Goal: Task Accomplishment & Management: Manage account settings

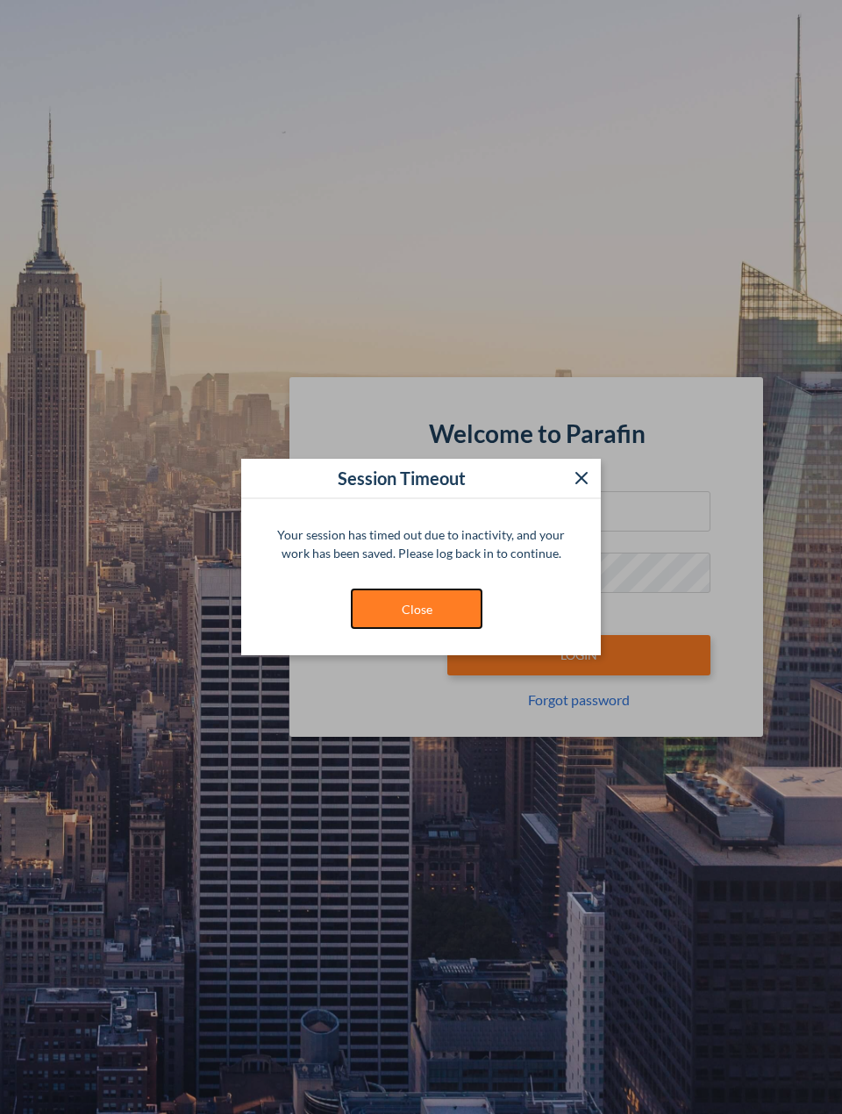
click at [384, 625] on button "Close" at bounding box center [417, 609] width 132 height 40
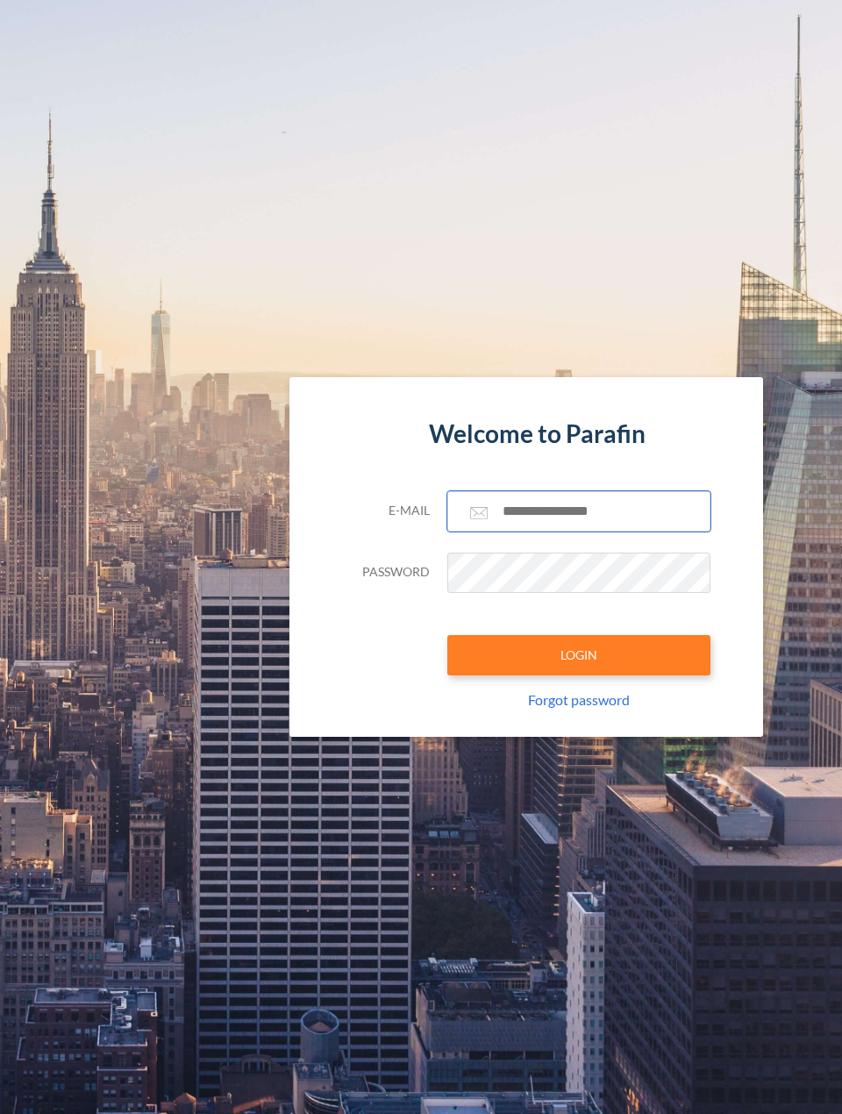
click at [558, 516] on input "text" at bounding box center [578, 511] width 263 height 40
paste input "**********"
type input "**********"
click at [575, 679] on div "**********" at bounding box center [526, 614] width 368 height 246
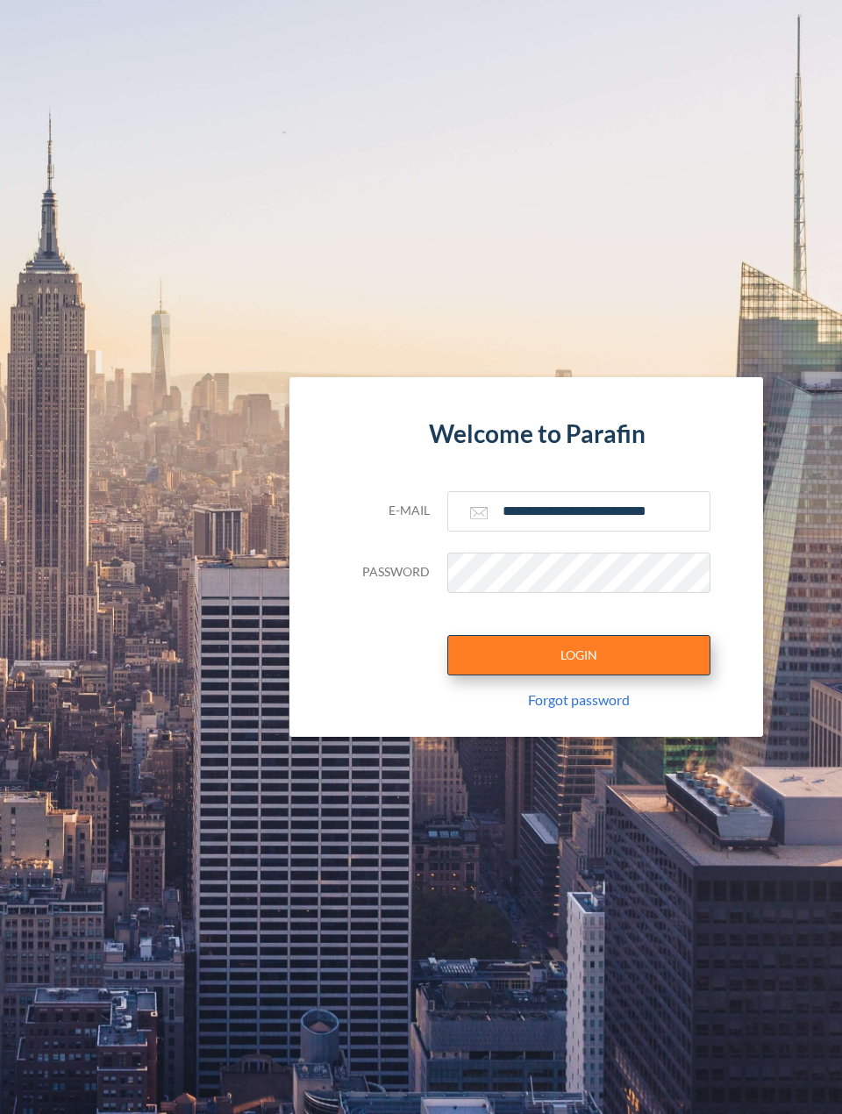
click at [575, 669] on button "LOGIN" at bounding box center [578, 655] width 263 height 40
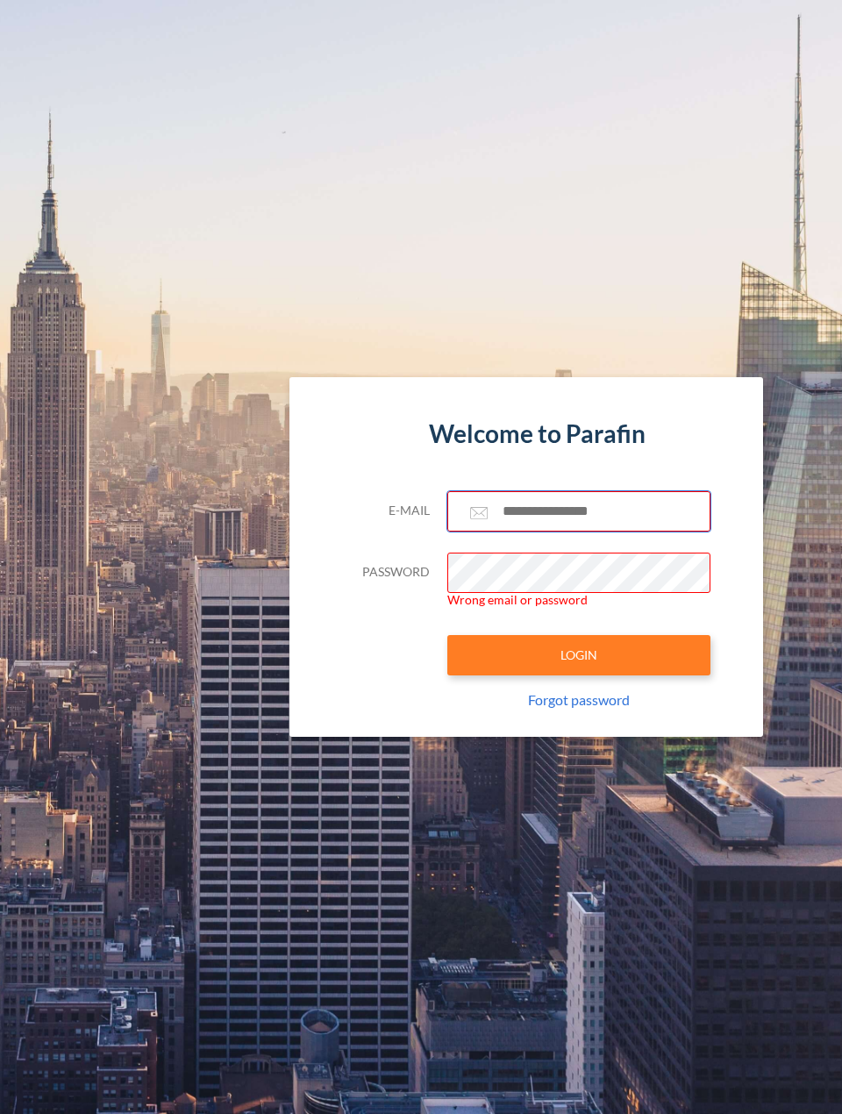
drag, startPoint x: 581, startPoint y: 492, endPoint x: 577, endPoint y: 508, distance: 16.2
click at [578, 495] on input "text" at bounding box center [578, 511] width 263 height 40
click at [575, 511] on input "text" at bounding box center [578, 511] width 263 height 40
paste input "**********"
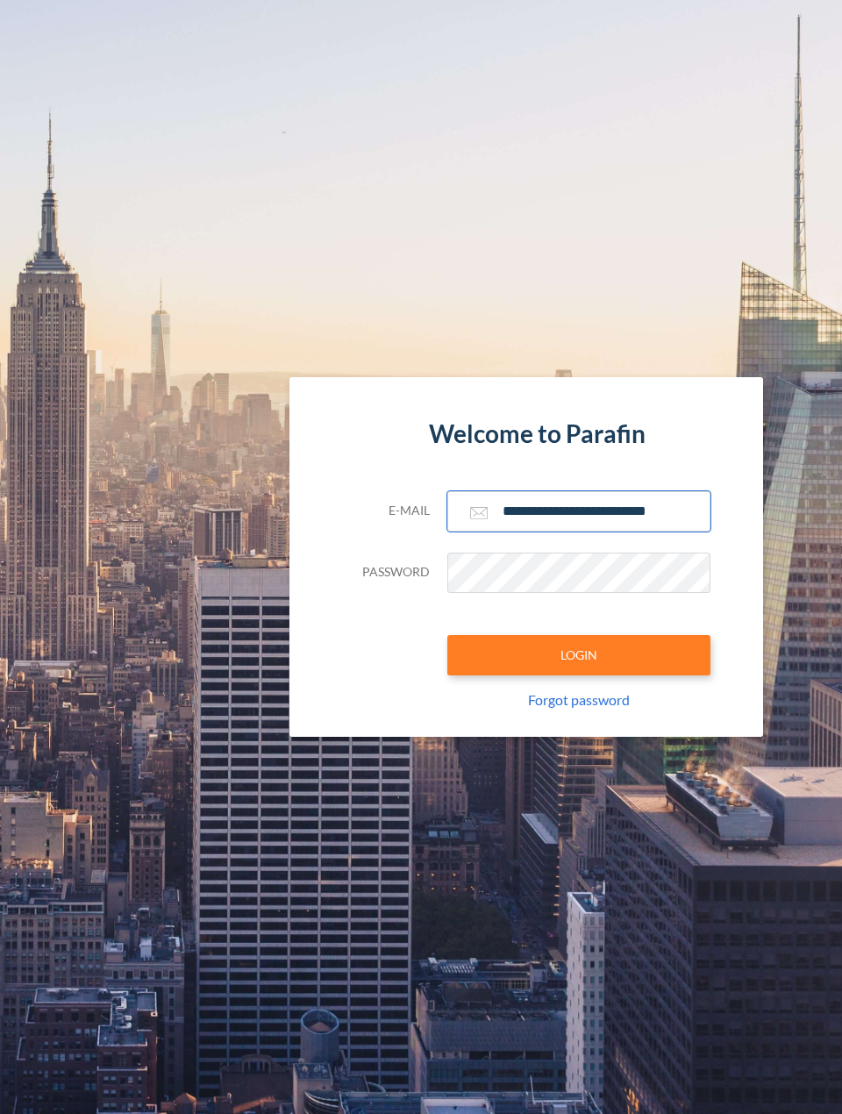
type input "**********"
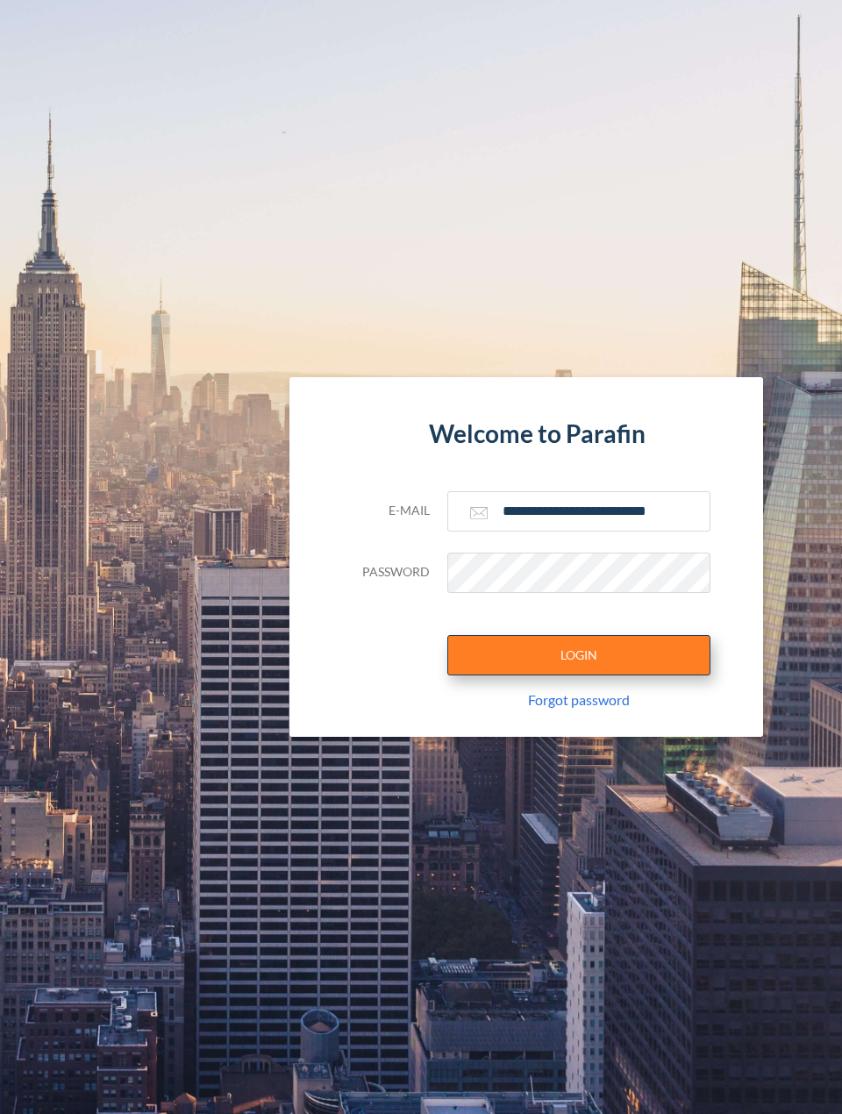
click at [543, 661] on button "LOGIN" at bounding box center [578, 655] width 263 height 40
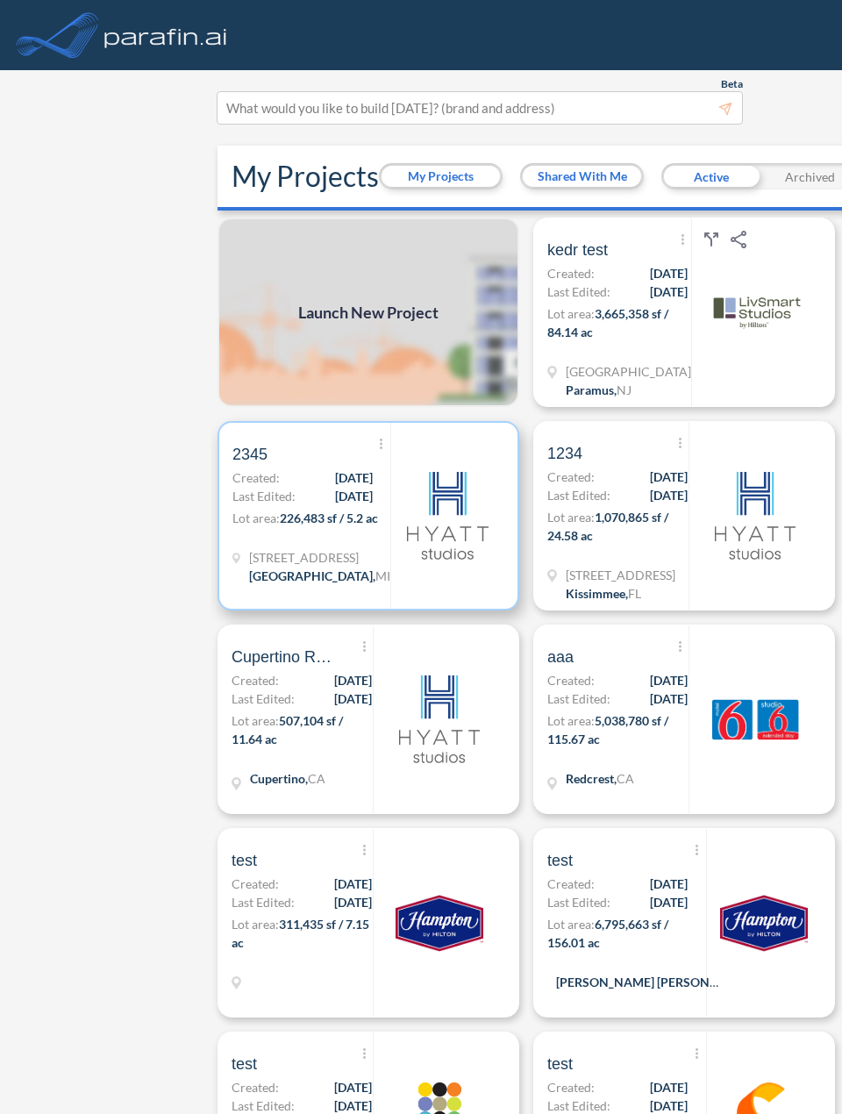
click at [353, 462] on h5 "2345" at bounding box center [303, 454] width 142 height 21
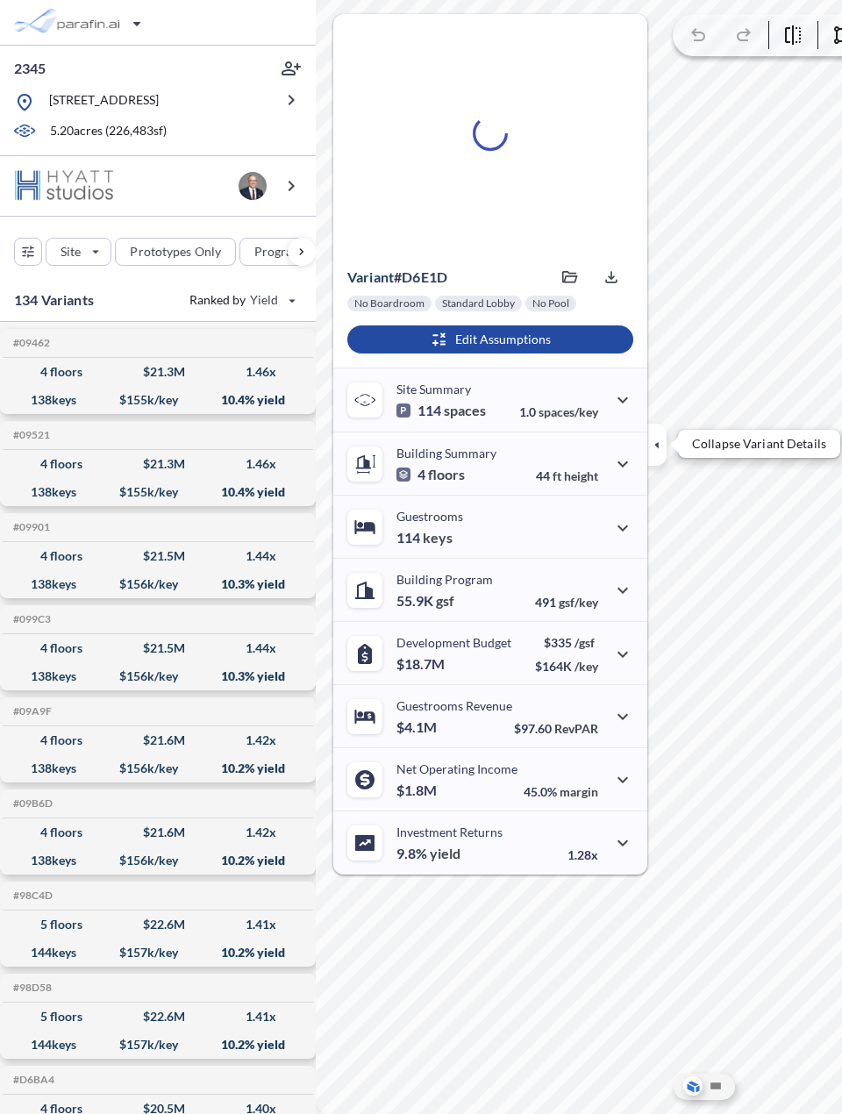
click at [658, 441] on icon "button" at bounding box center [656, 444] width 19 height 19
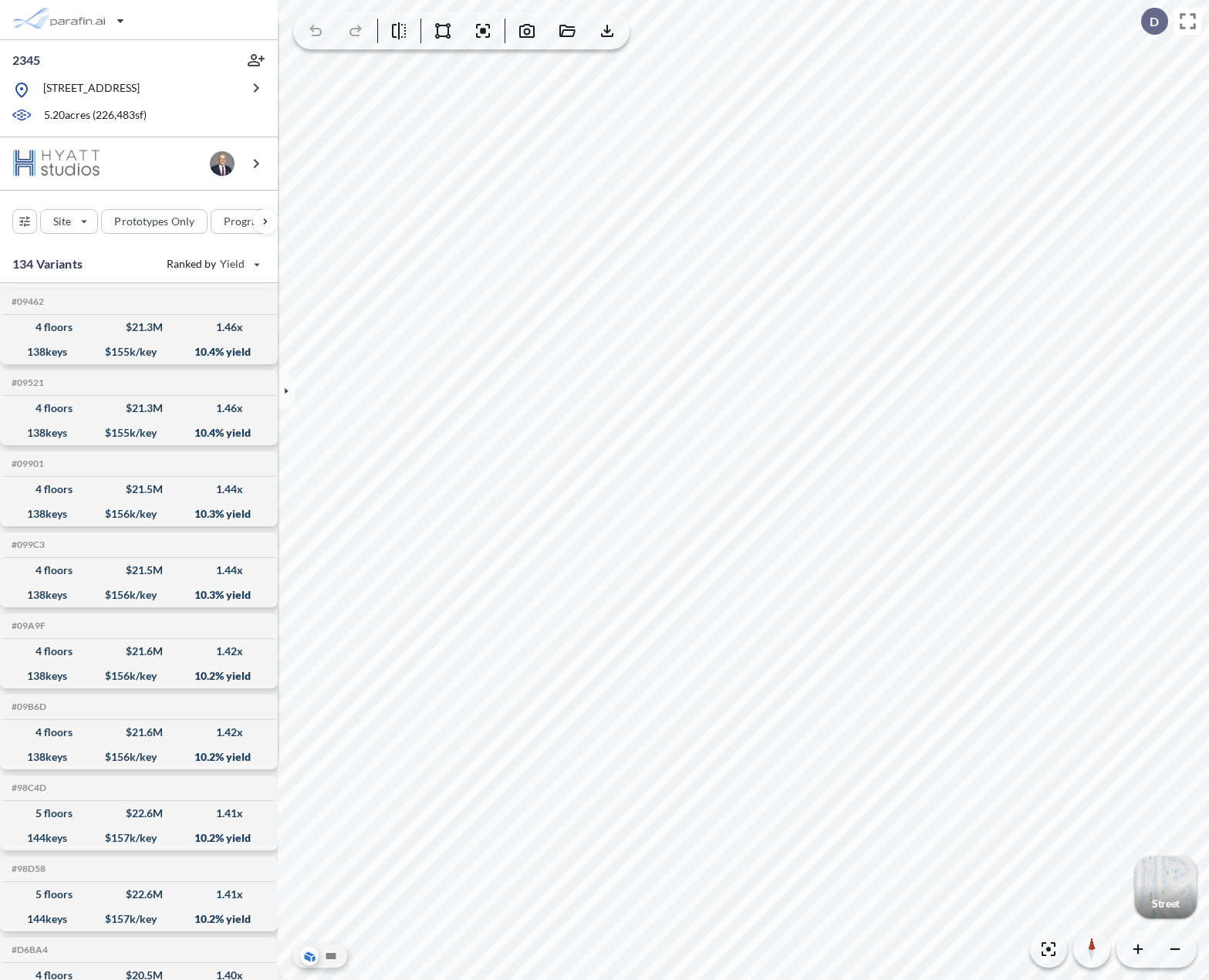
click at [740, 889] on div "button" at bounding box center [1166, 888] width 62 height 62
click at [444, 34] on icon "button" at bounding box center [443, 31] width 18 height 18
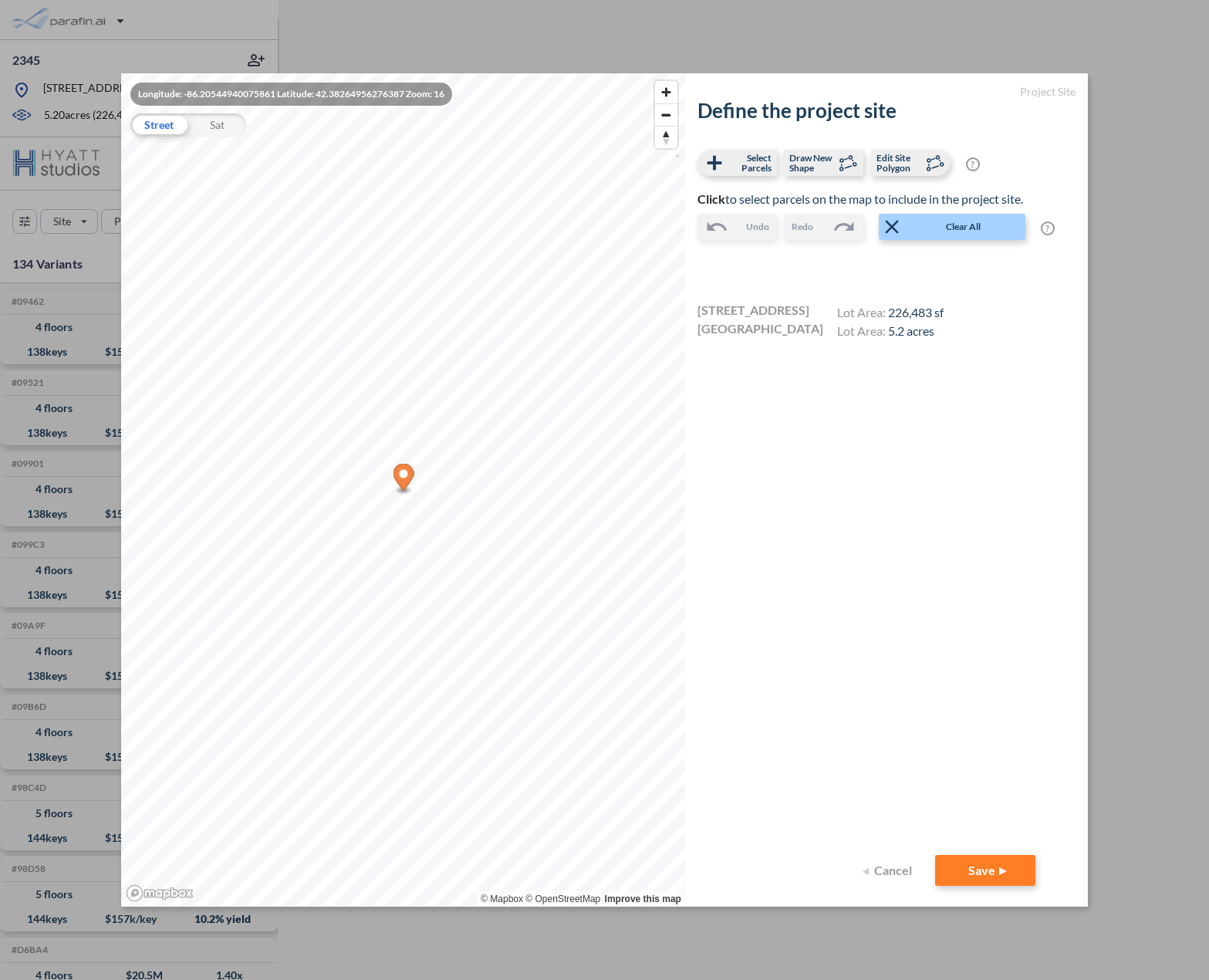
click at [740, 871] on button "Cancel" at bounding box center [889, 870] width 62 height 31
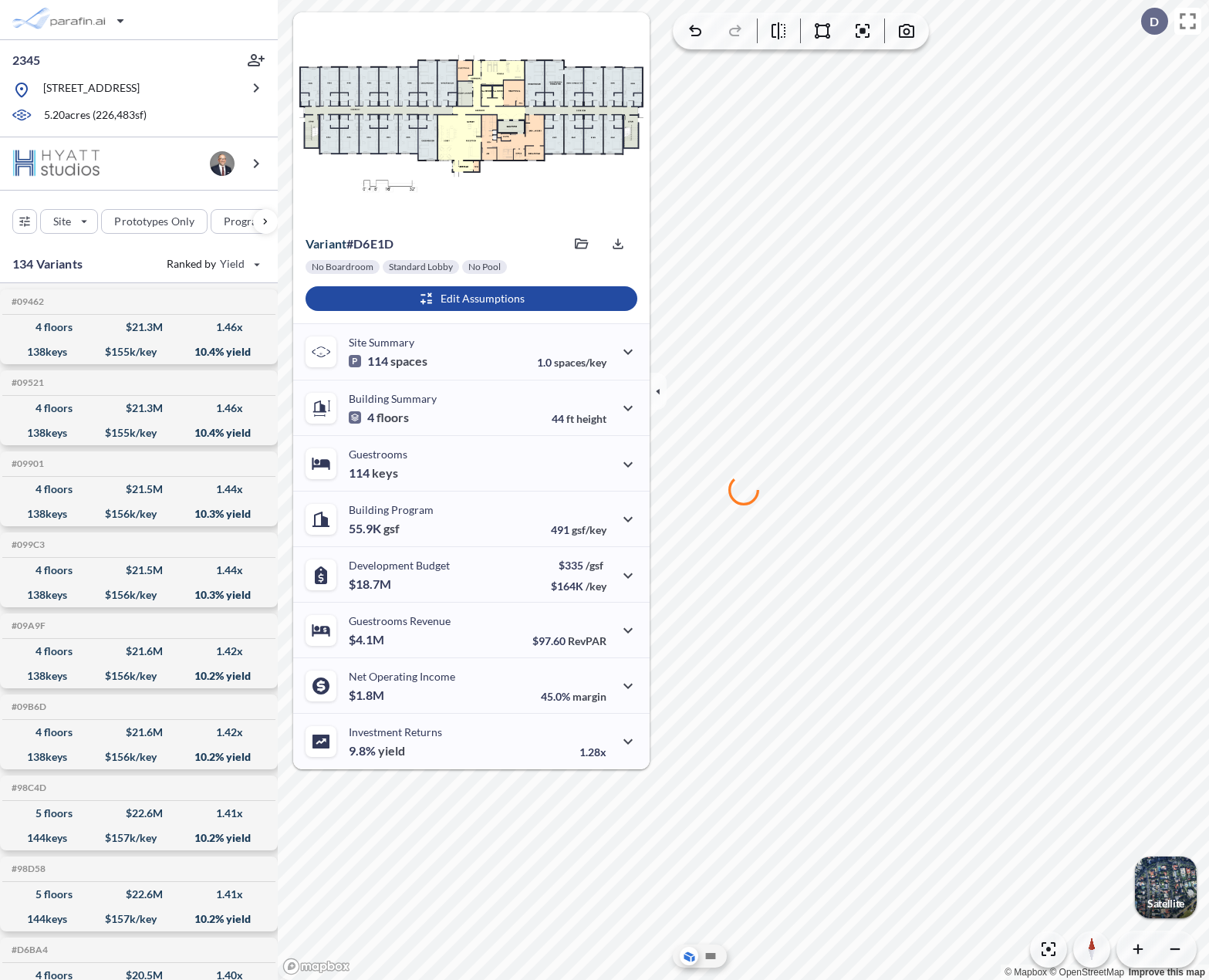
click at [447, 30] on div at bounding box center [471, 117] width 356 height 210
click at [865, 35] on icon "button" at bounding box center [862, 31] width 18 height 18
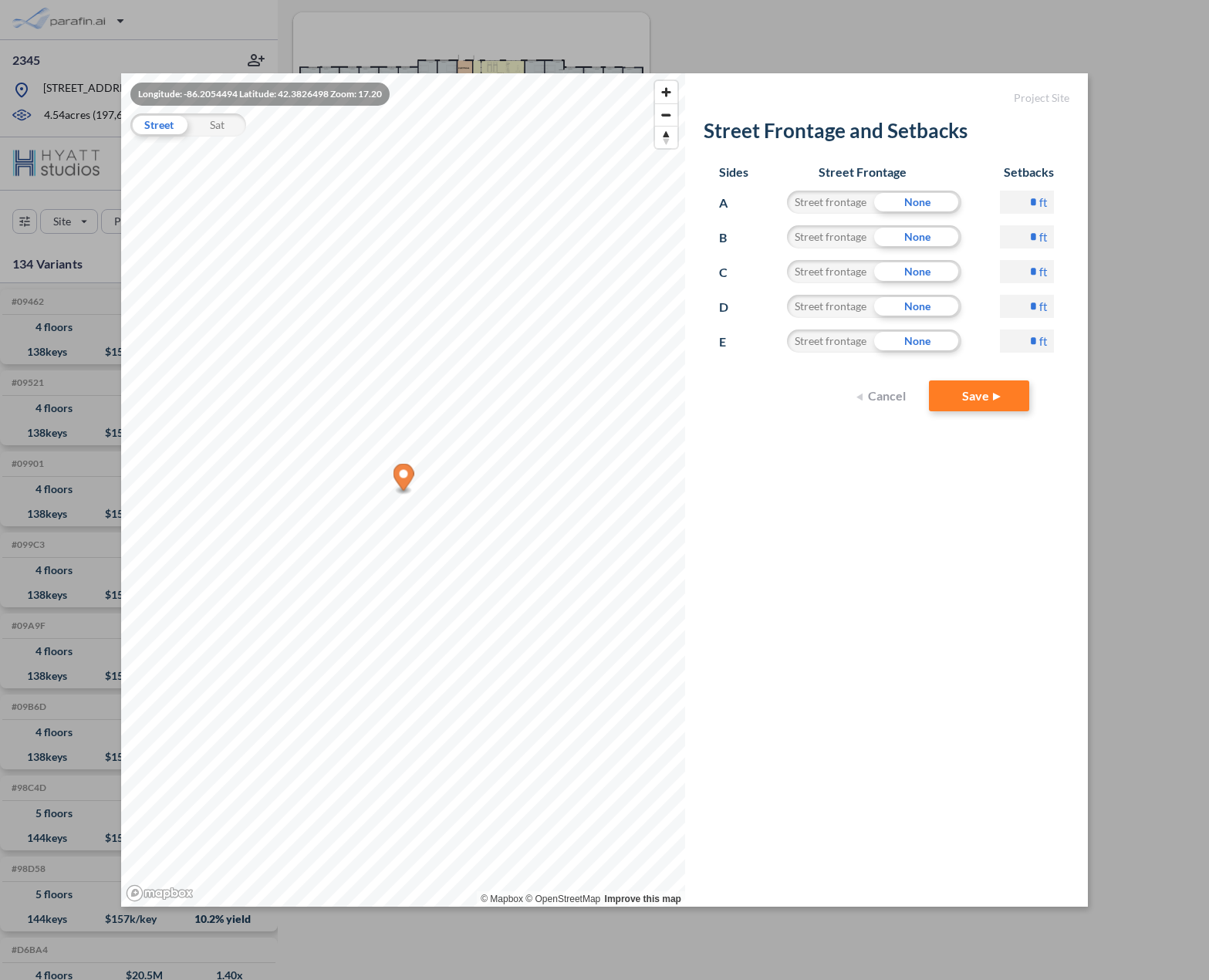
click at [1022, 307] on input "*" at bounding box center [1027, 306] width 54 height 23
click at [1020, 461] on form "Project Site Street Frontage and Setbacks Sides Street Frontage Setbacks A Stre…" at bounding box center [887, 489] width 403 height 833
click at [1031, 310] on input "**" at bounding box center [1027, 306] width 54 height 23
type input "*"
click at [1034, 336] on input "*" at bounding box center [1027, 341] width 54 height 23
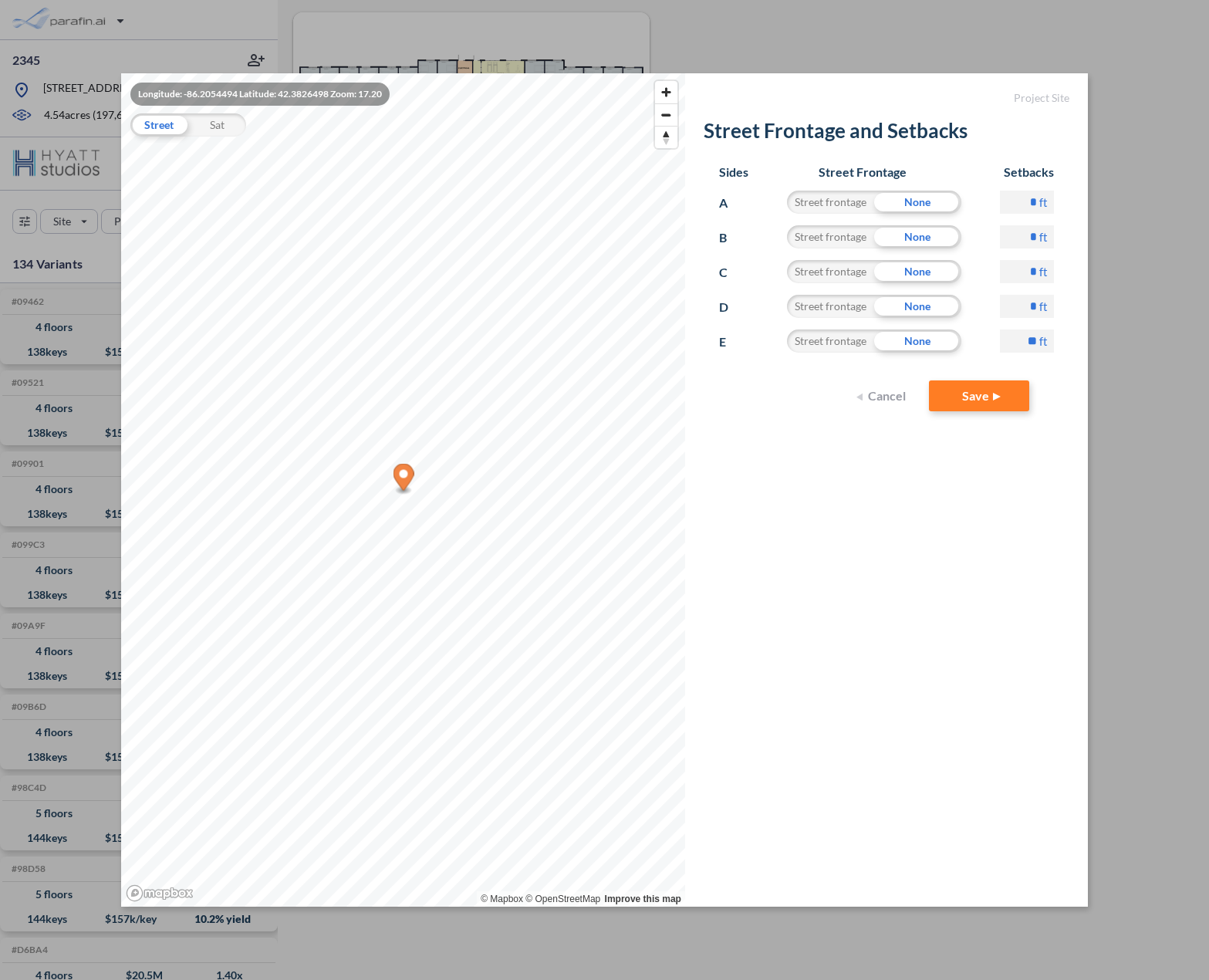
type input "**"
click at [921, 482] on form "Project Site Street Frontage and Setbacks Sides Street Frontage Setbacks A Stre…" at bounding box center [887, 489] width 403 height 833
click at [831, 343] on div "Street frontage" at bounding box center [831, 341] width 87 height 23
click at [1008, 404] on button "Save" at bounding box center [979, 395] width 100 height 31
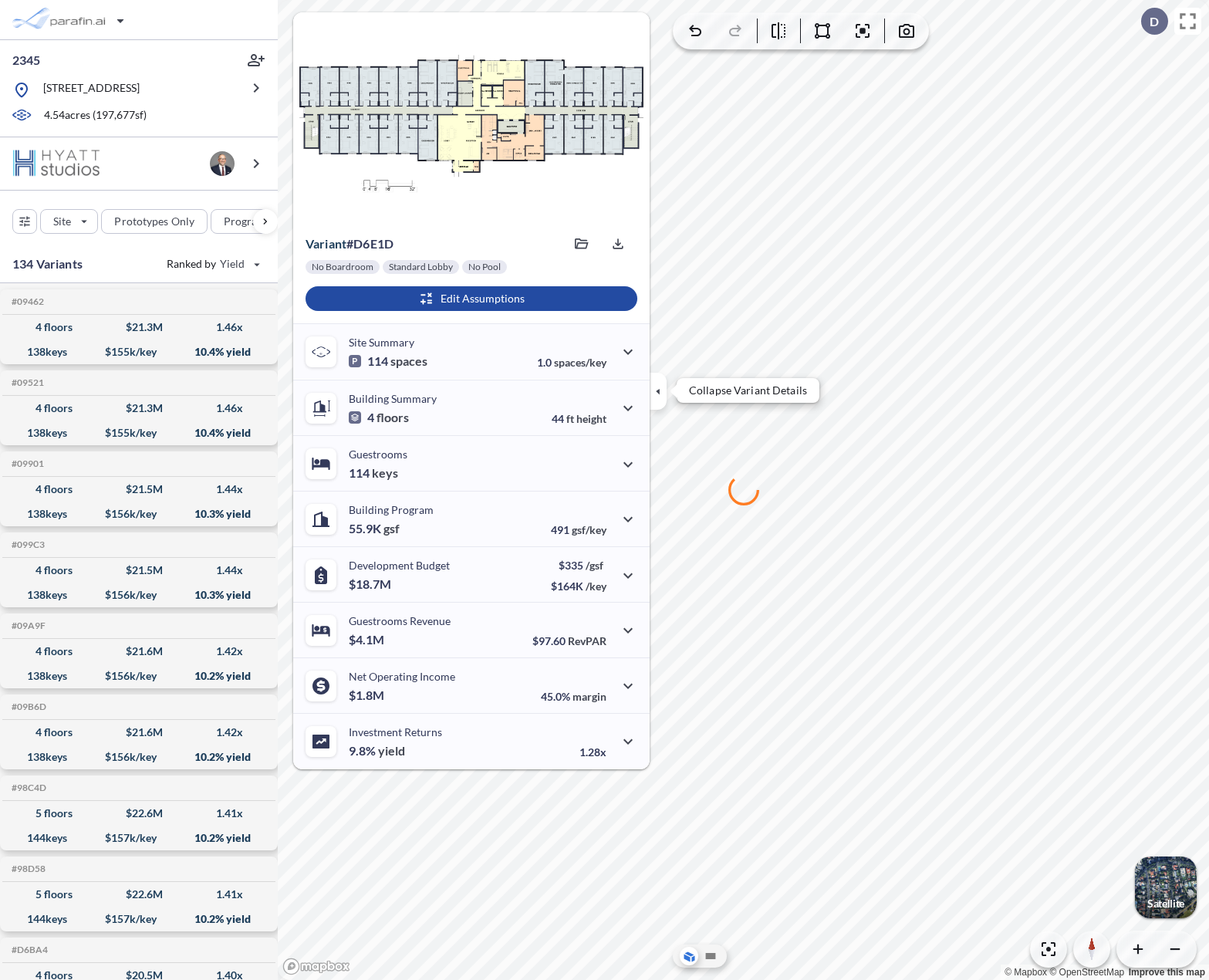
click at [663, 389] on icon "button" at bounding box center [658, 391] width 17 height 17
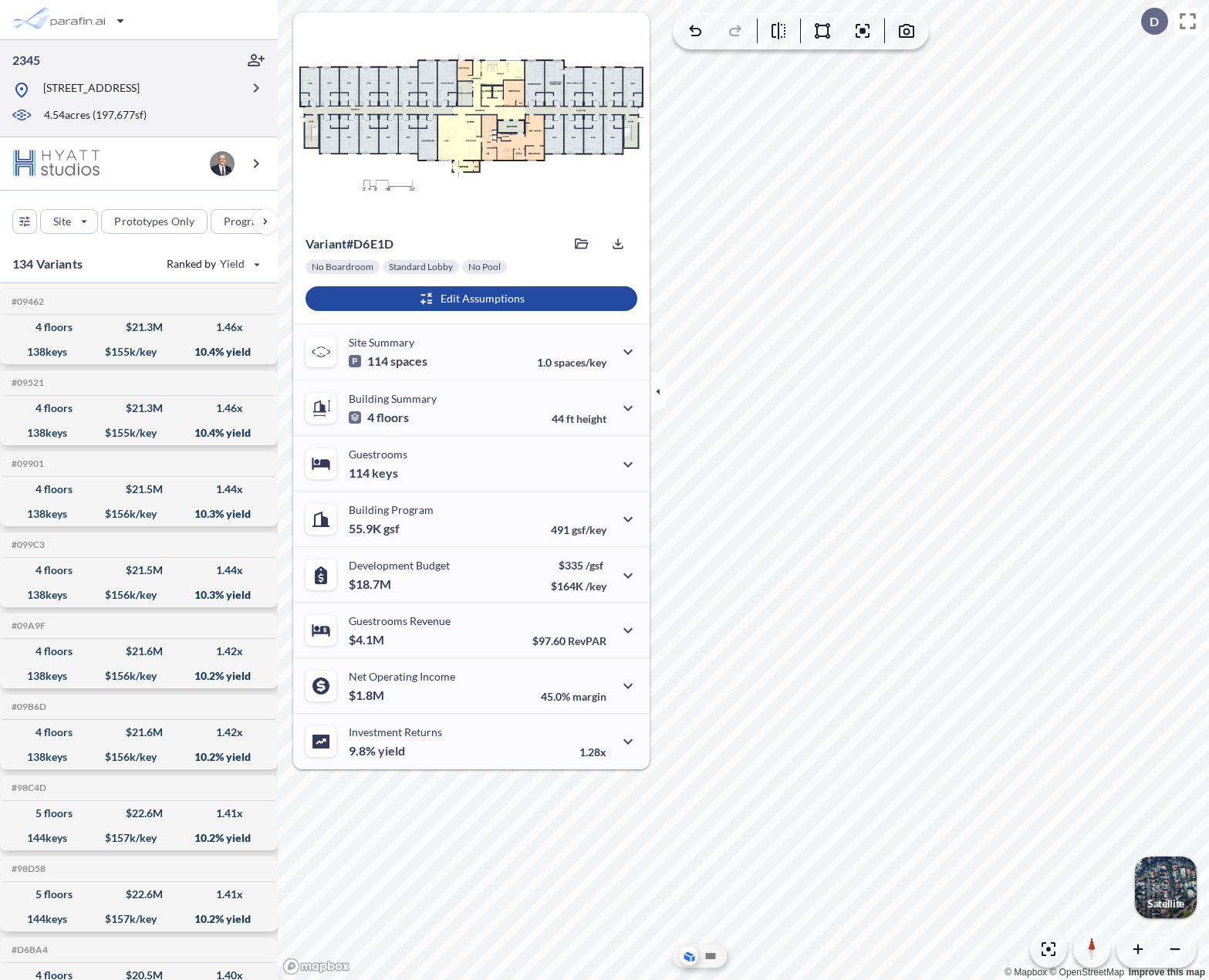
click at [3, 124] on div "2345 9632 68th St, South Haven, MI 49090 4.54 acres ( 197,677 sf)" at bounding box center [139, 89] width 278 height 98
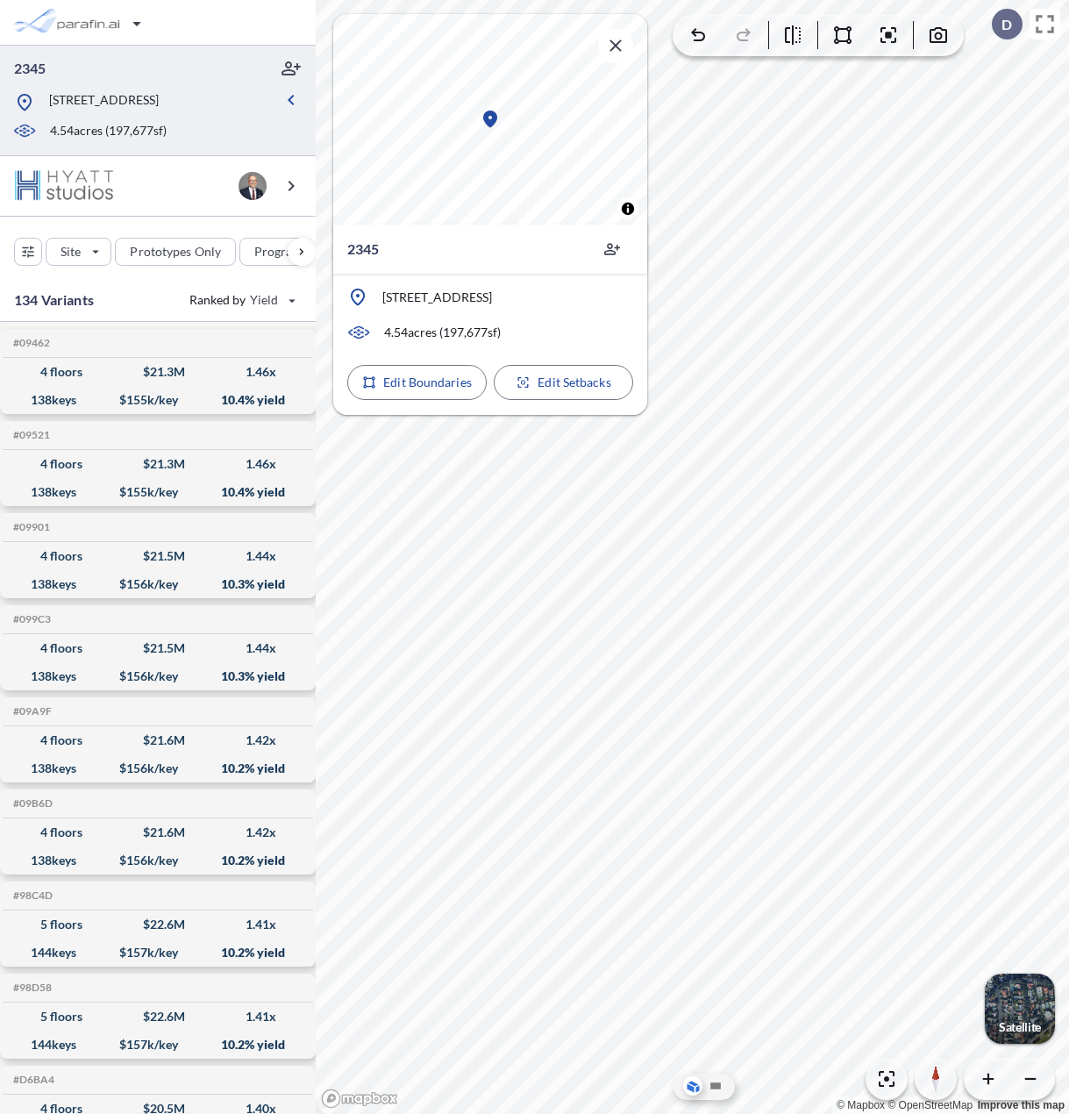
click at [988, 996] on div "button" at bounding box center [1020, 1009] width 70 height 70
click at [615, 48] on icon "button" at bounding box center [615, 45] width 21 height 21
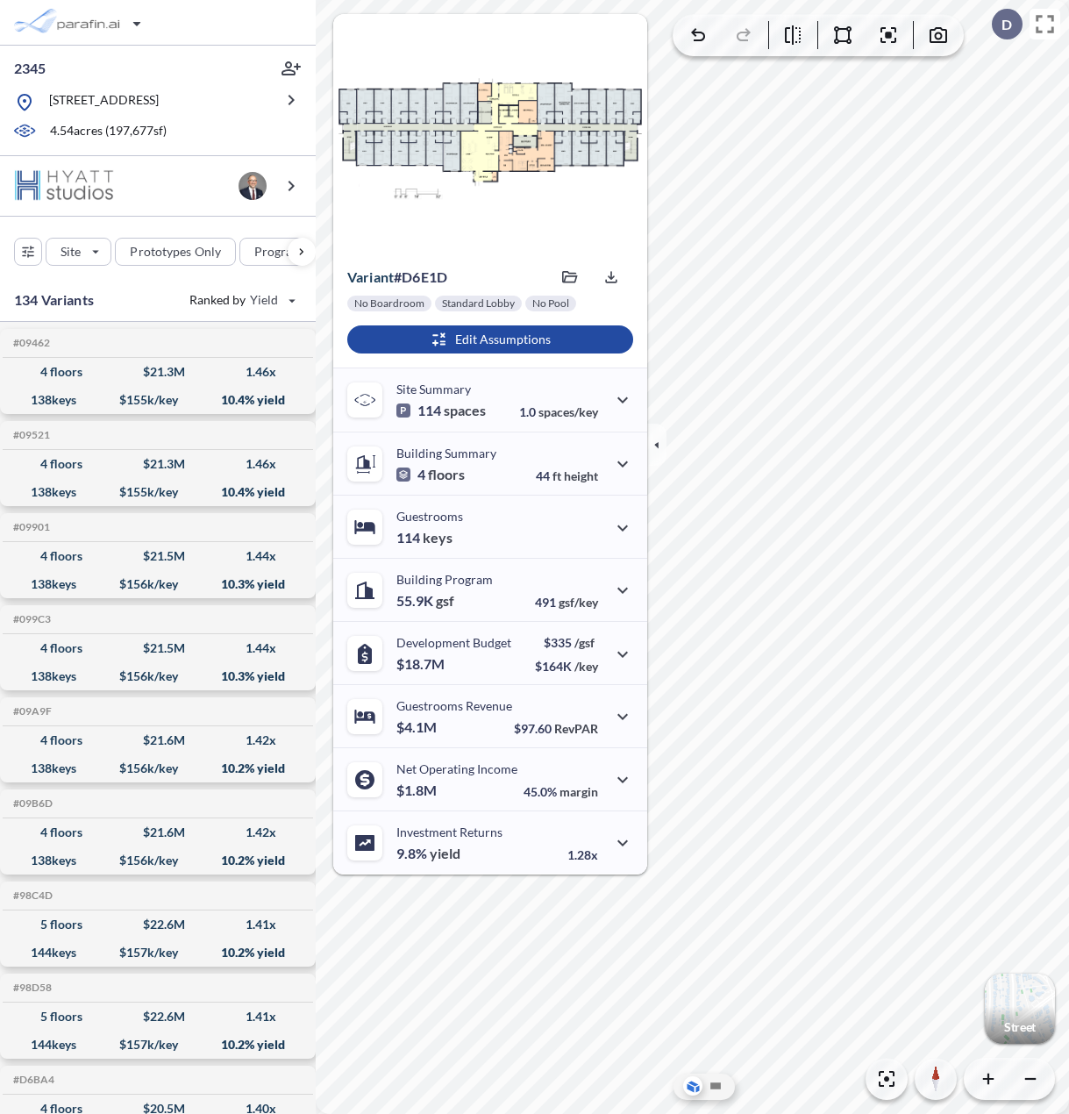
click at [615, 48] on div at bounding box center [490, 133] width 314 height 239
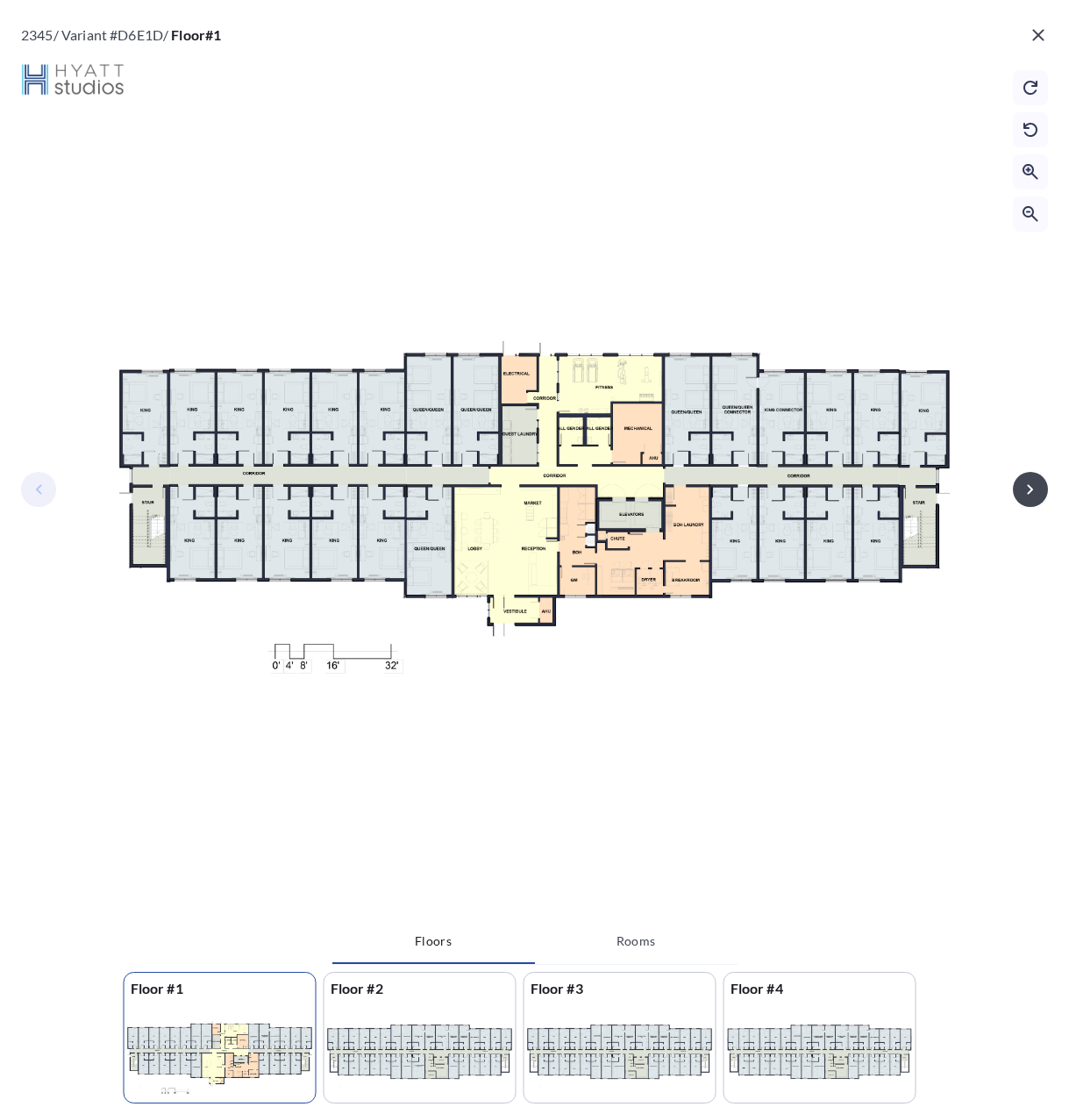
click at [655, 446] on div at bounding box center [534, 464] width 861 height 911
click at [1029, 42] on icon "button" at bounding box center [1038, 35] width 21 height 21
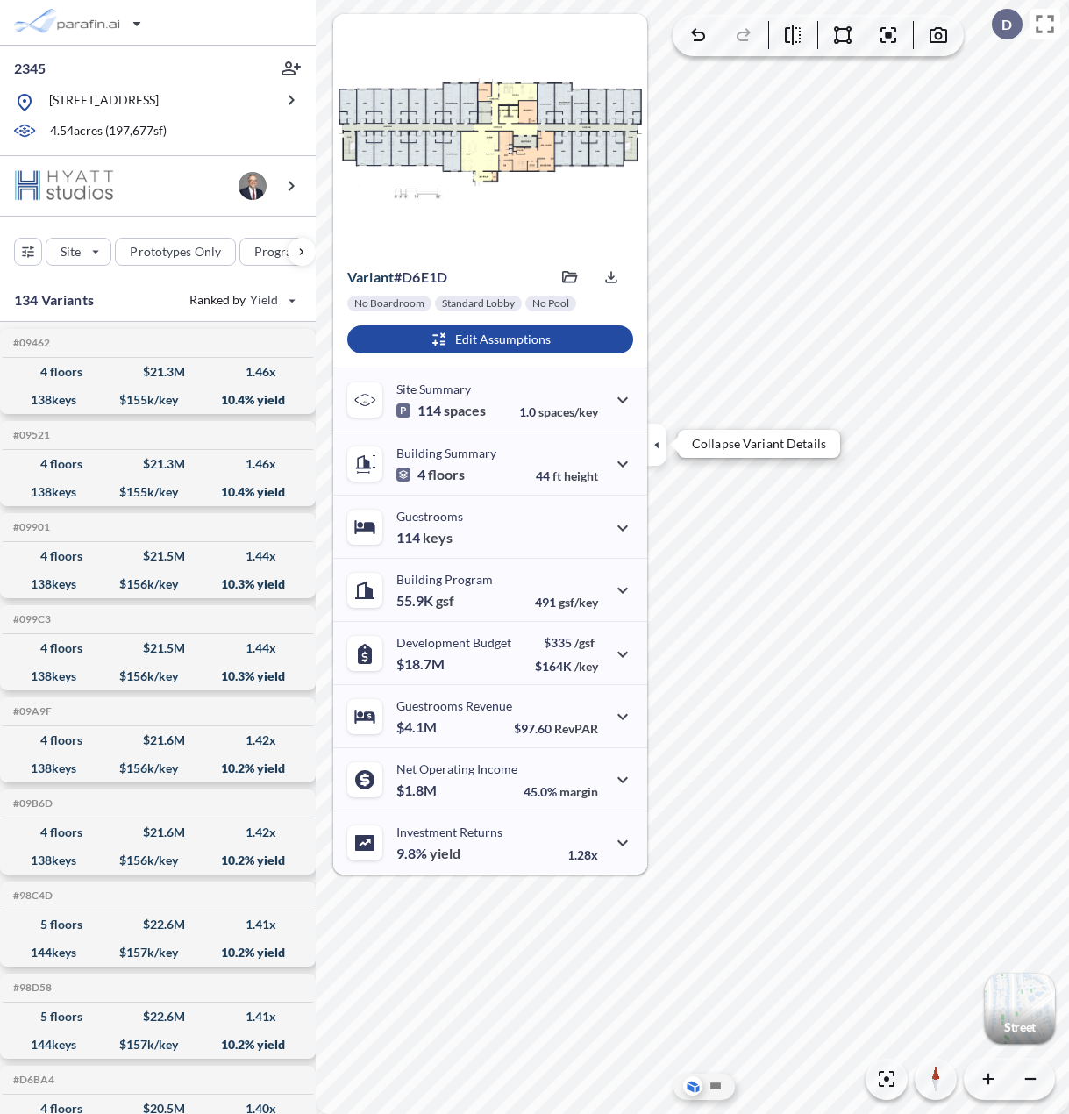
click at [660, 453] on button "button" at bounding box center [656, 445] width 19 height 42
